Goal: Book appointment/travel/reservation

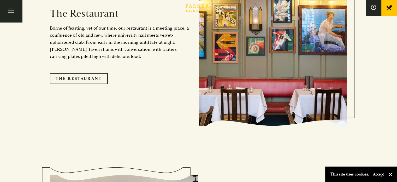
scroll to position [453, 0]
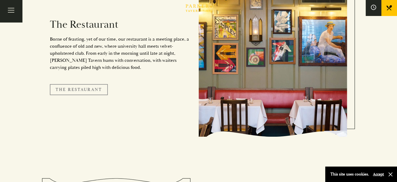
click at [83, 84] on link "The Restaurant" at bounding box center [79, 89] width 58 height 11
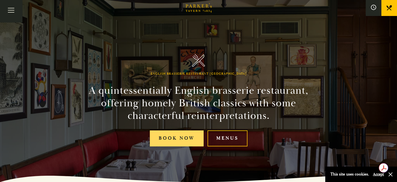
click at [170, 135] on link "Book Now" at bounding box center [177, 138] width 54 height 16
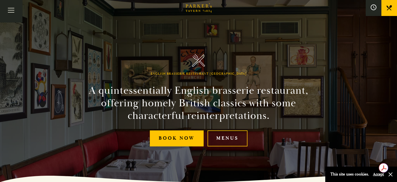
click at [0, 0] on icon at bounding box center [0, 0] width 0 height 0
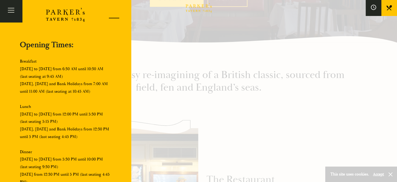
click at [109, 16] on div at bounding box center [112, 19] width 22 height 22
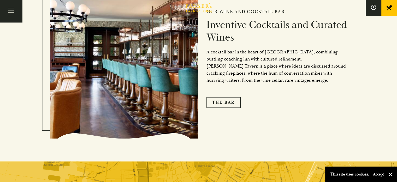
scroll to position [818, 0]
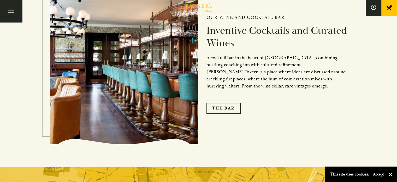
click at [0, 0] on div "Afternoon Tea Menus All That Jazz BOOK" at bounding box center [0, 0] width 0 height 0
click at [0, 0] on link "Afternoon Tea" at bounding box center [0, 0] width 0 height 0
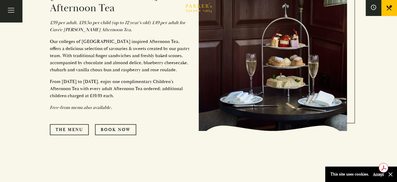
scroll to position [277, 0]
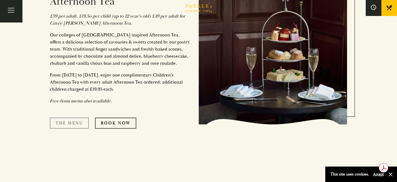
click at [67, 117] on link "The Menu" at bounding box center [69, 122] width 39 height 11
click at [107, 117] on link "Book Now" at bounding box center [115, 122] width 41 height 11
